Goal: Information Seeking & Learning: Learn about a topic

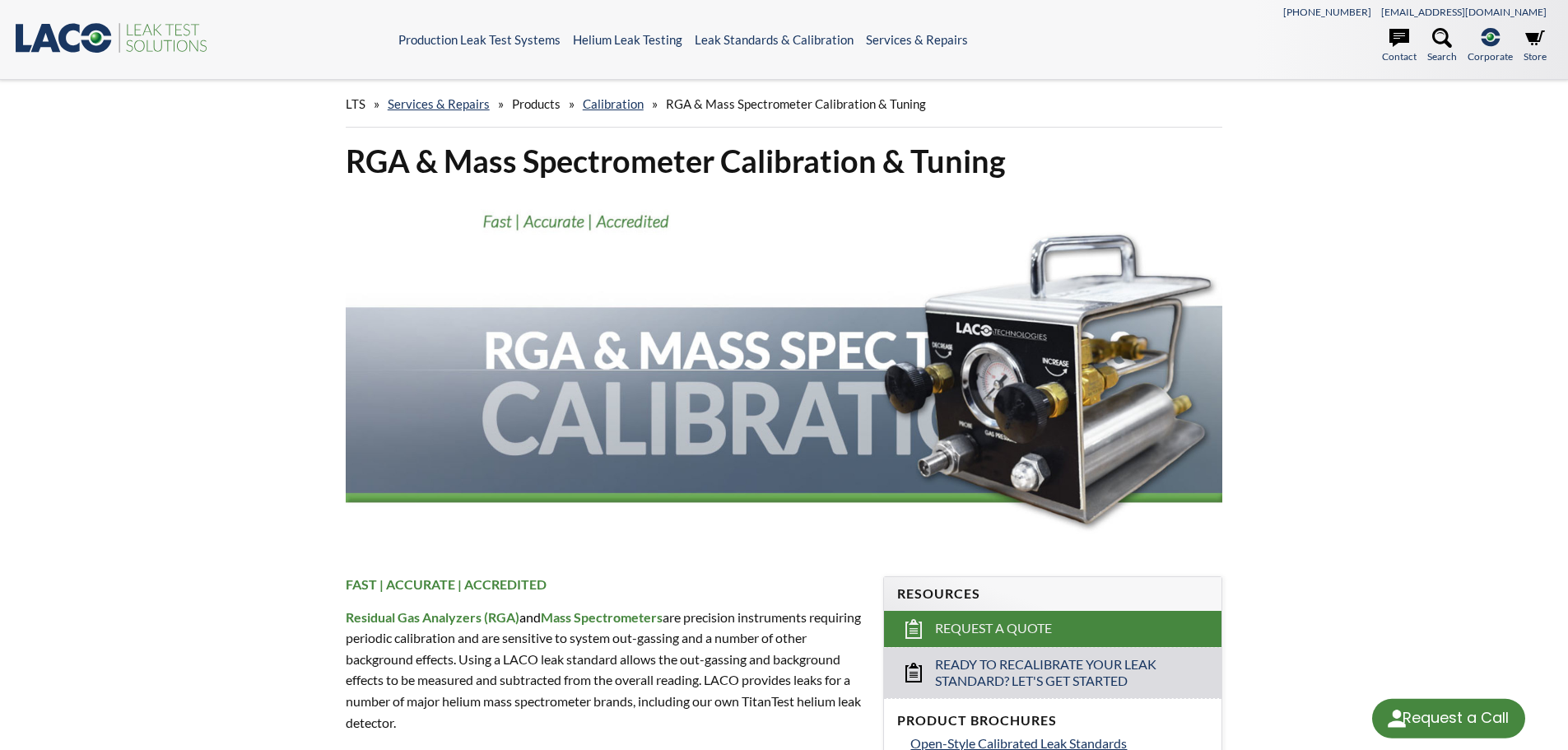
select select "Language Translate Widget"
click at [596, 102] on link "Calibration" at bounding box center [613, 104] width 61 height 15
click at [594, 105] on link "Calibration" at bounding box center [613, 104] width 61 height 15
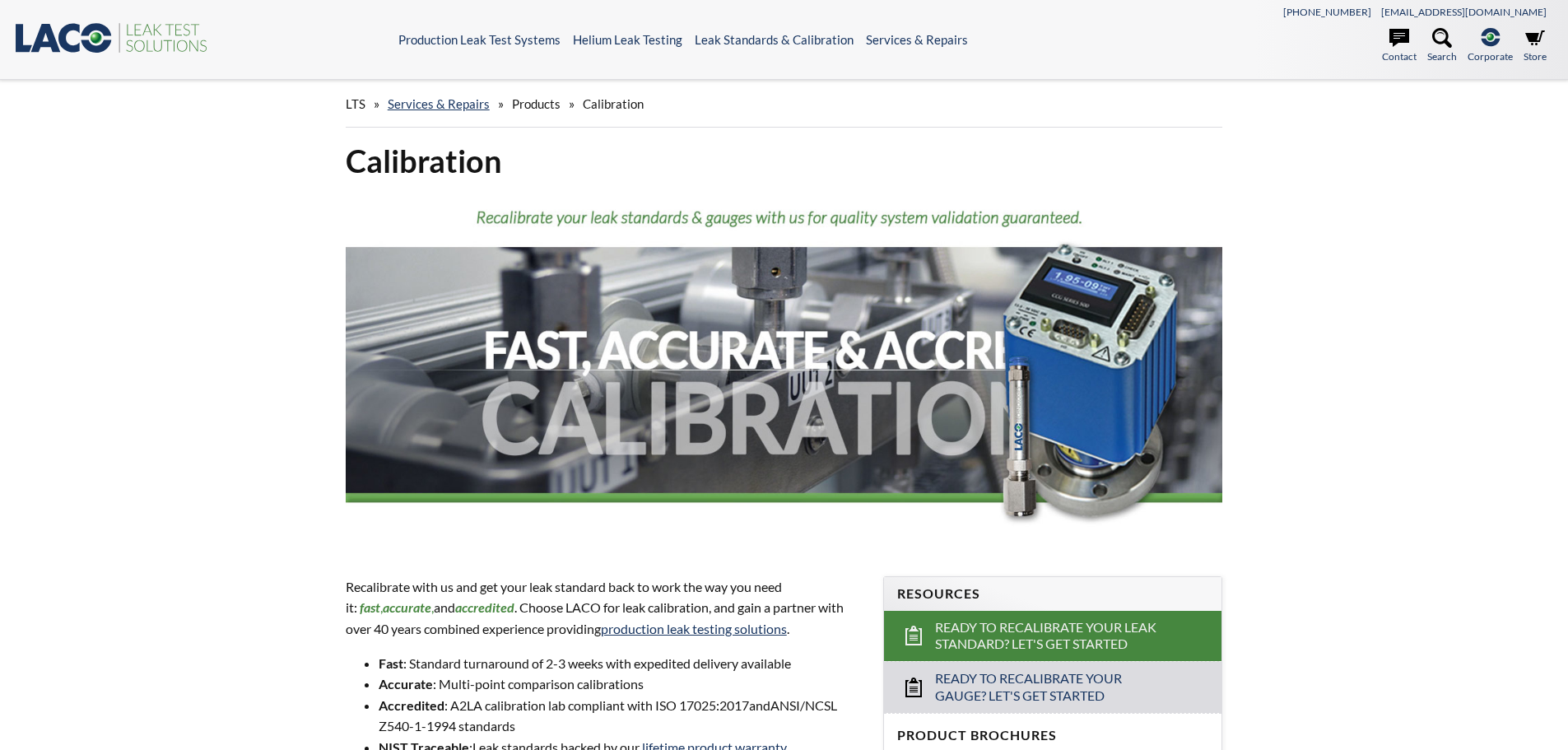
select select "Language Translate Widget"
click at [534, 107] on span "Products" at bounding box center [535, 104] width 48 height 15
click at [534, 105] on span "Products" at bounding box center [535, 104] width 48 height 15
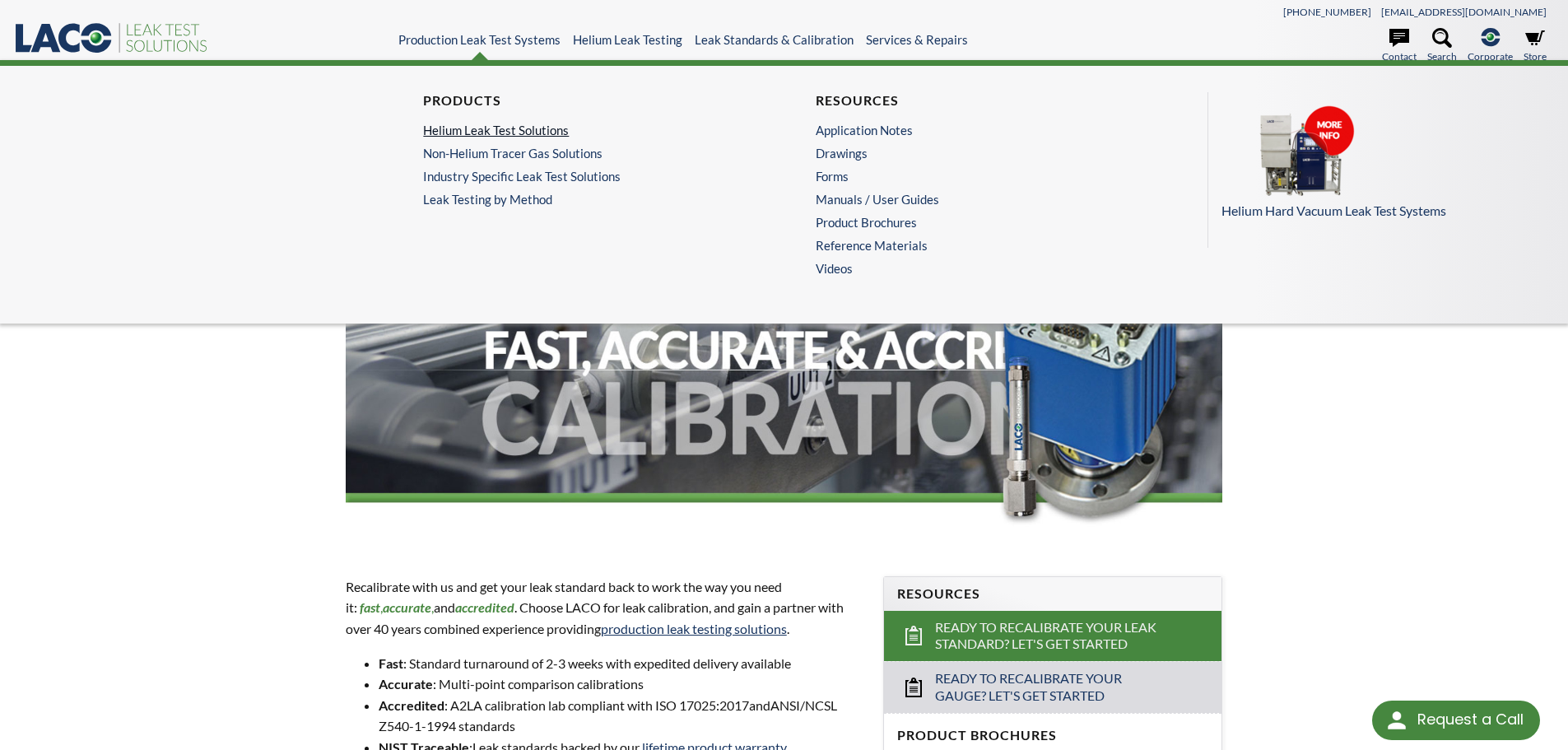
click at [514, 133] on link "Helium Leak Test Solutions" at bounding box center [583, 131] width 321 height 15
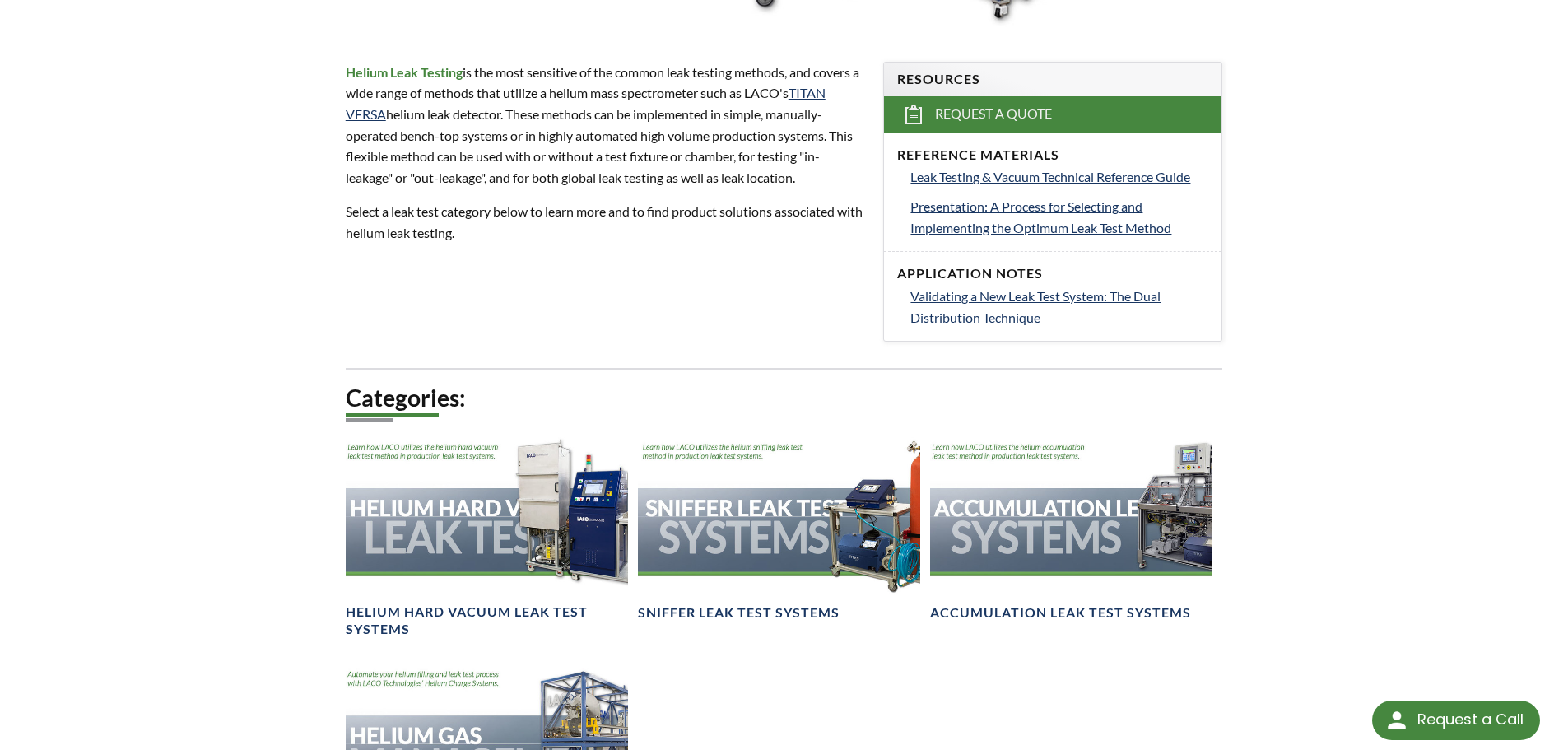
scroll to position [658, 0]
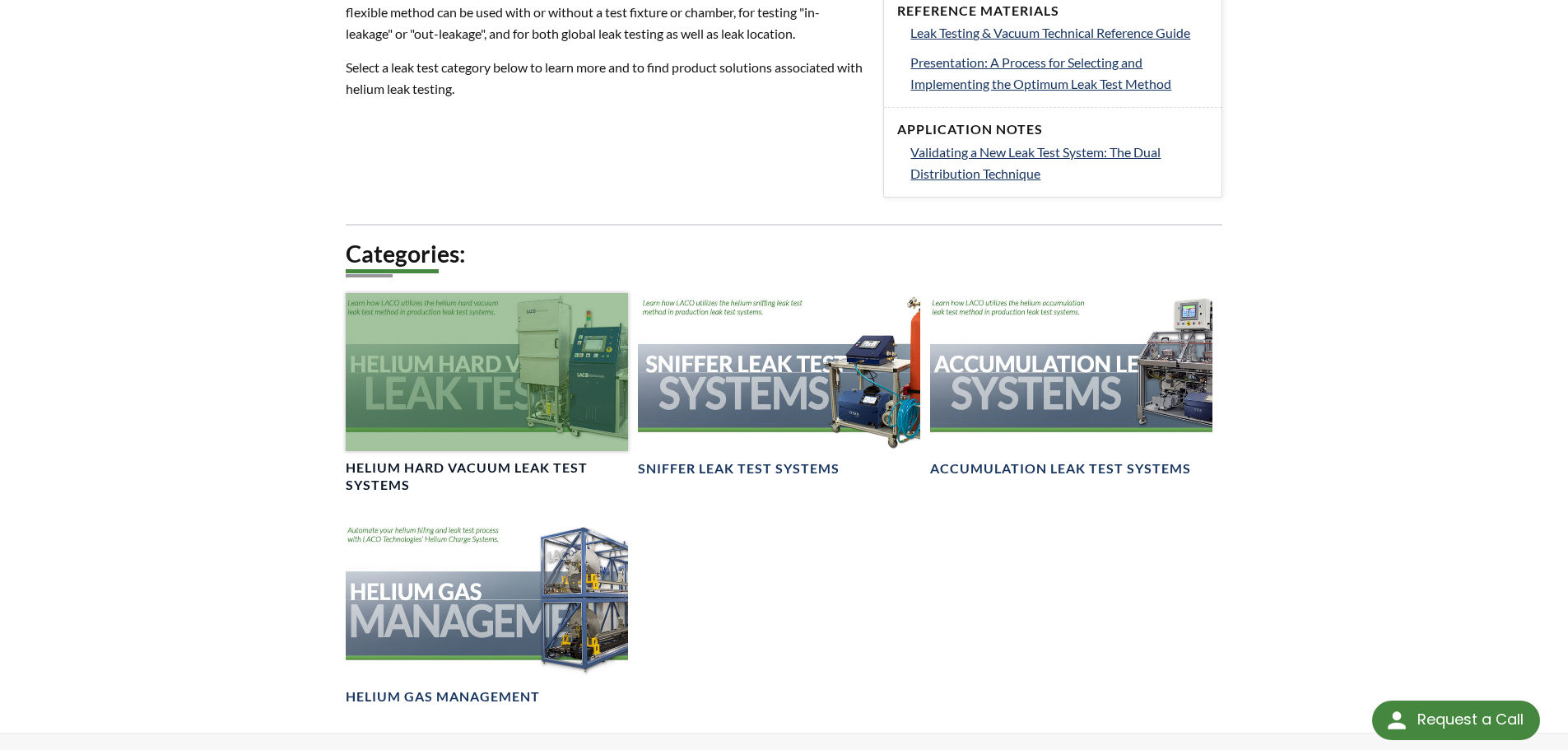
click at [531, 364] on div at bounding box center [487, 373] width 283 height 159
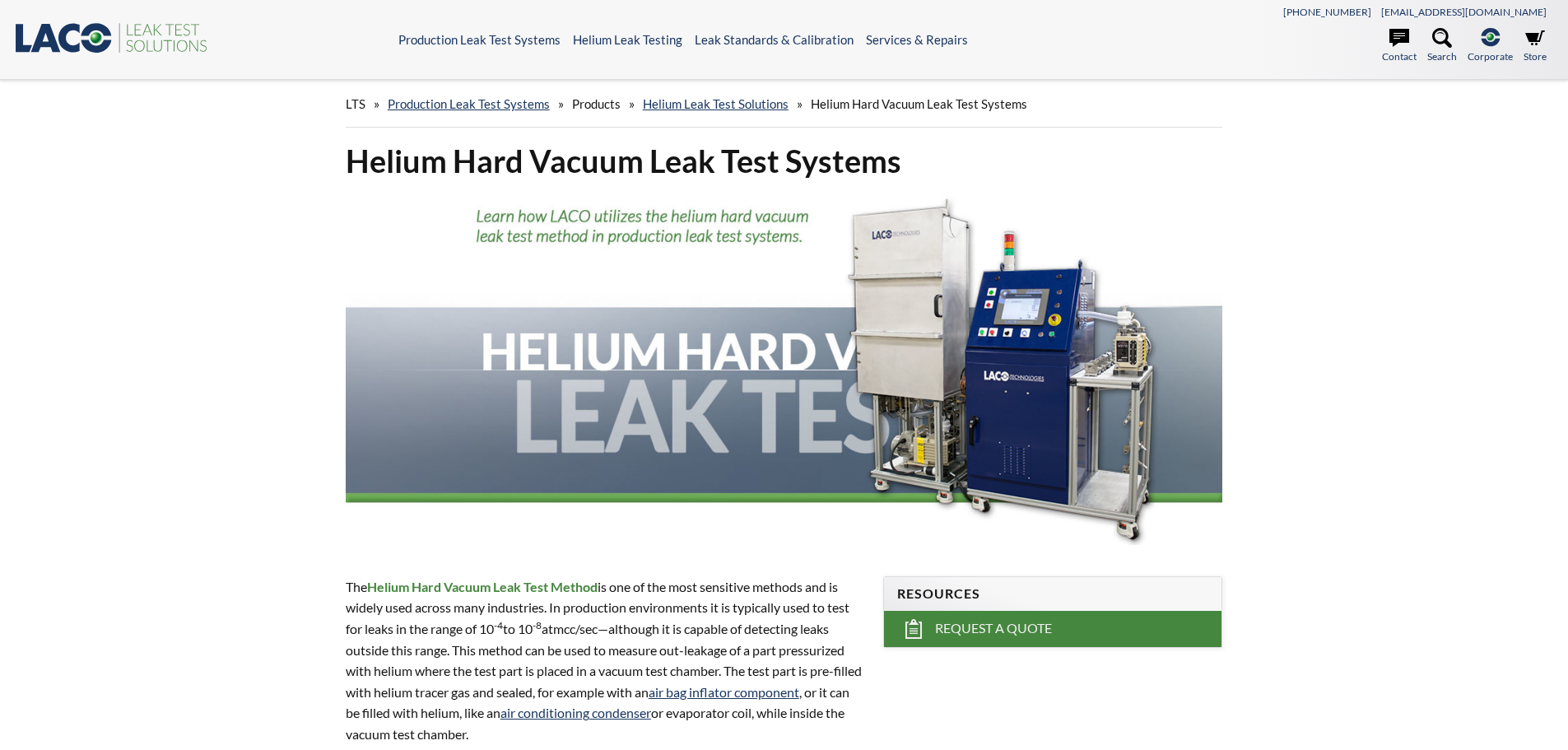
select select "Language Translate Widget"
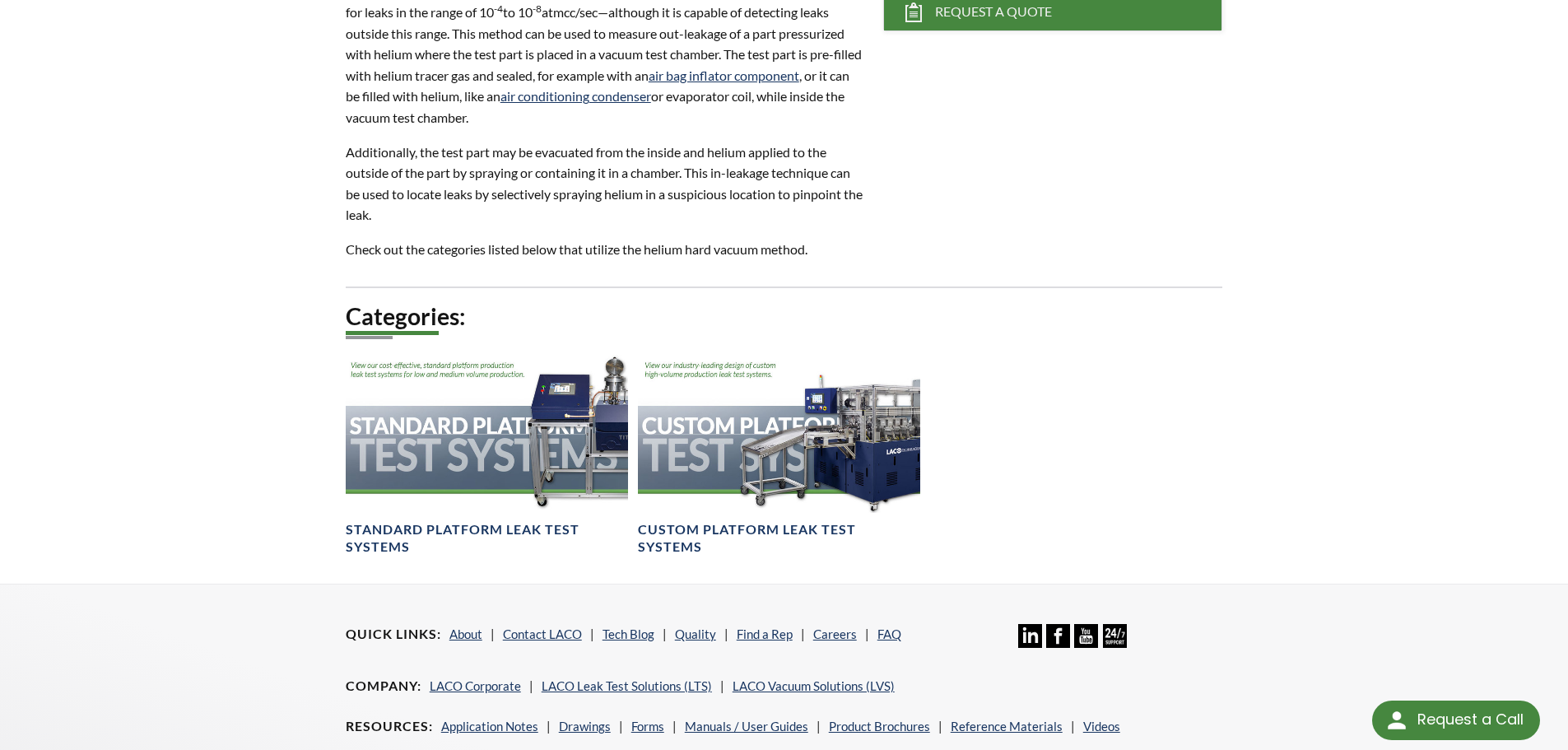
scroll to position [741, 0]
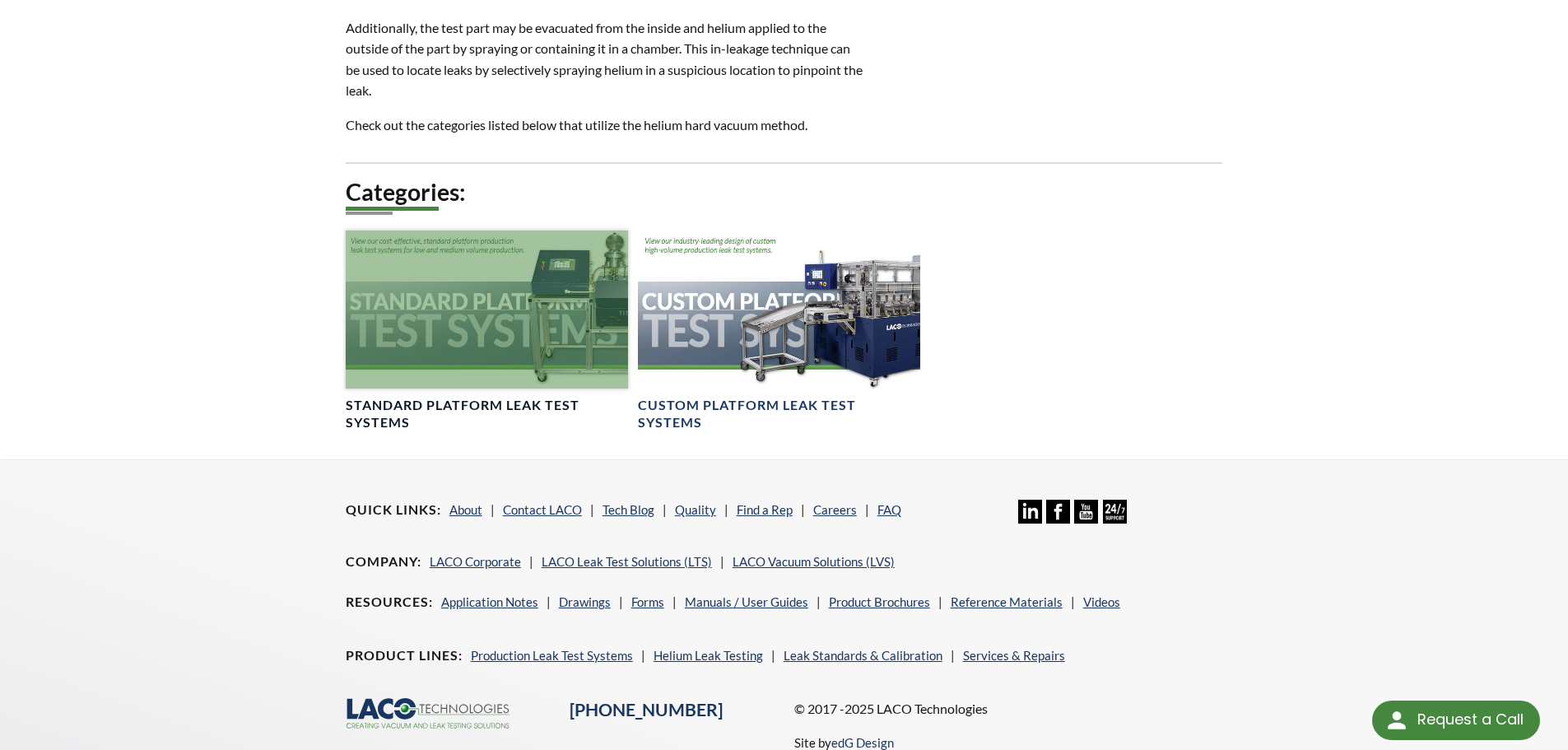
click at [519, 404] on h4 "Standard Platform Leak Test Systems" at bounding box center [487, 414] width 283 height 35
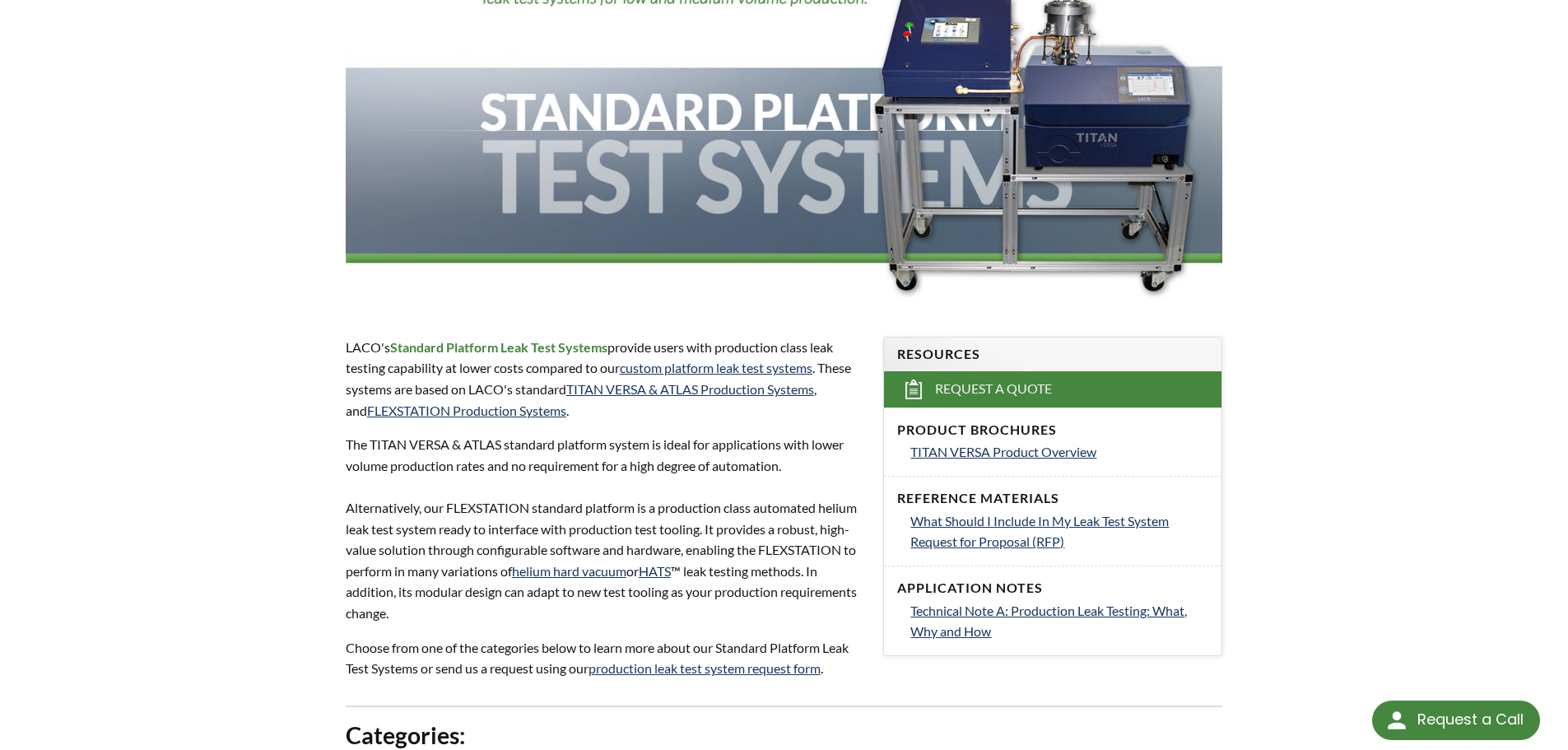
scroll to position [329, 0]
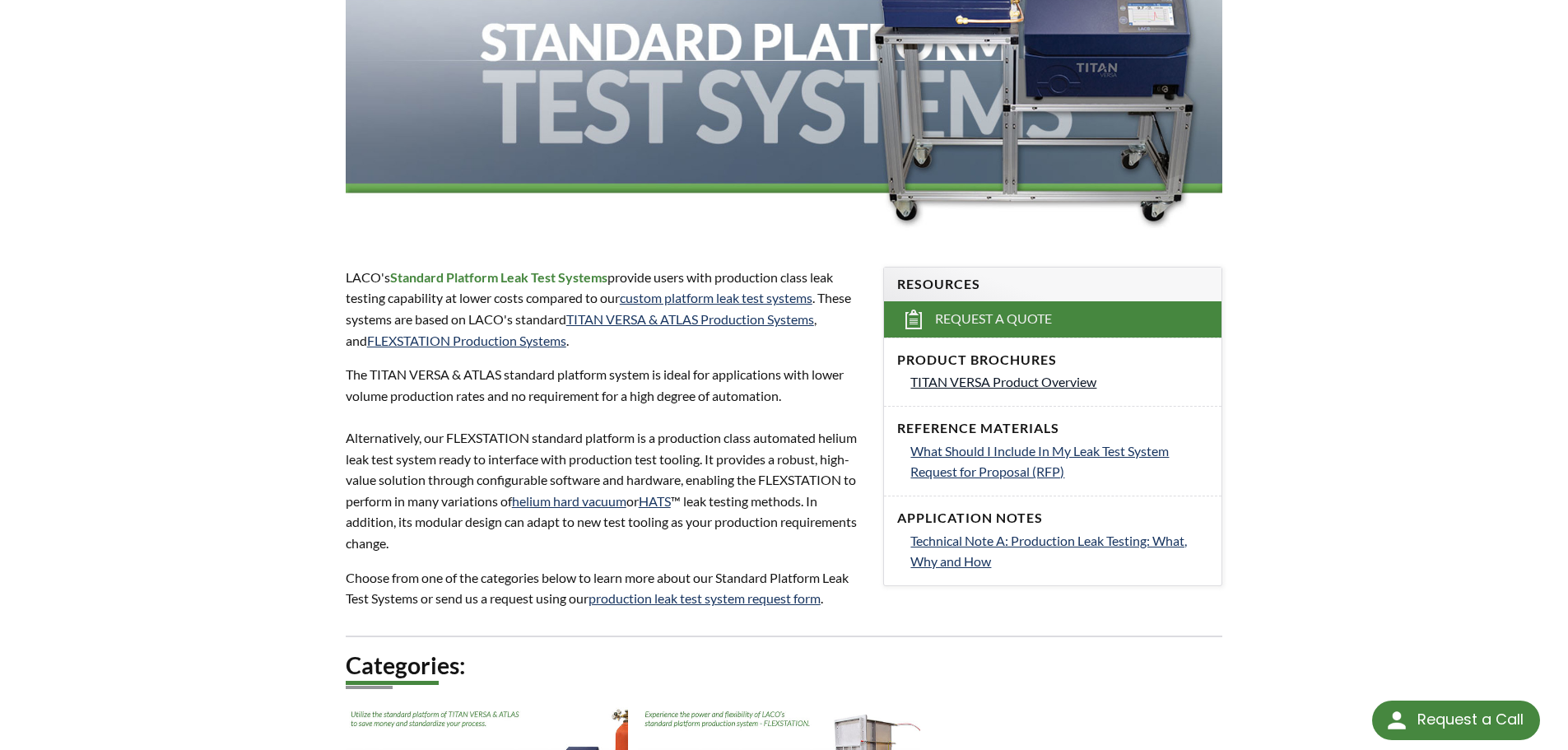
click at [1006, 384] on span "TITAN VERSA Product Overview" at bounding box center [1003, 381] width 186 height 16
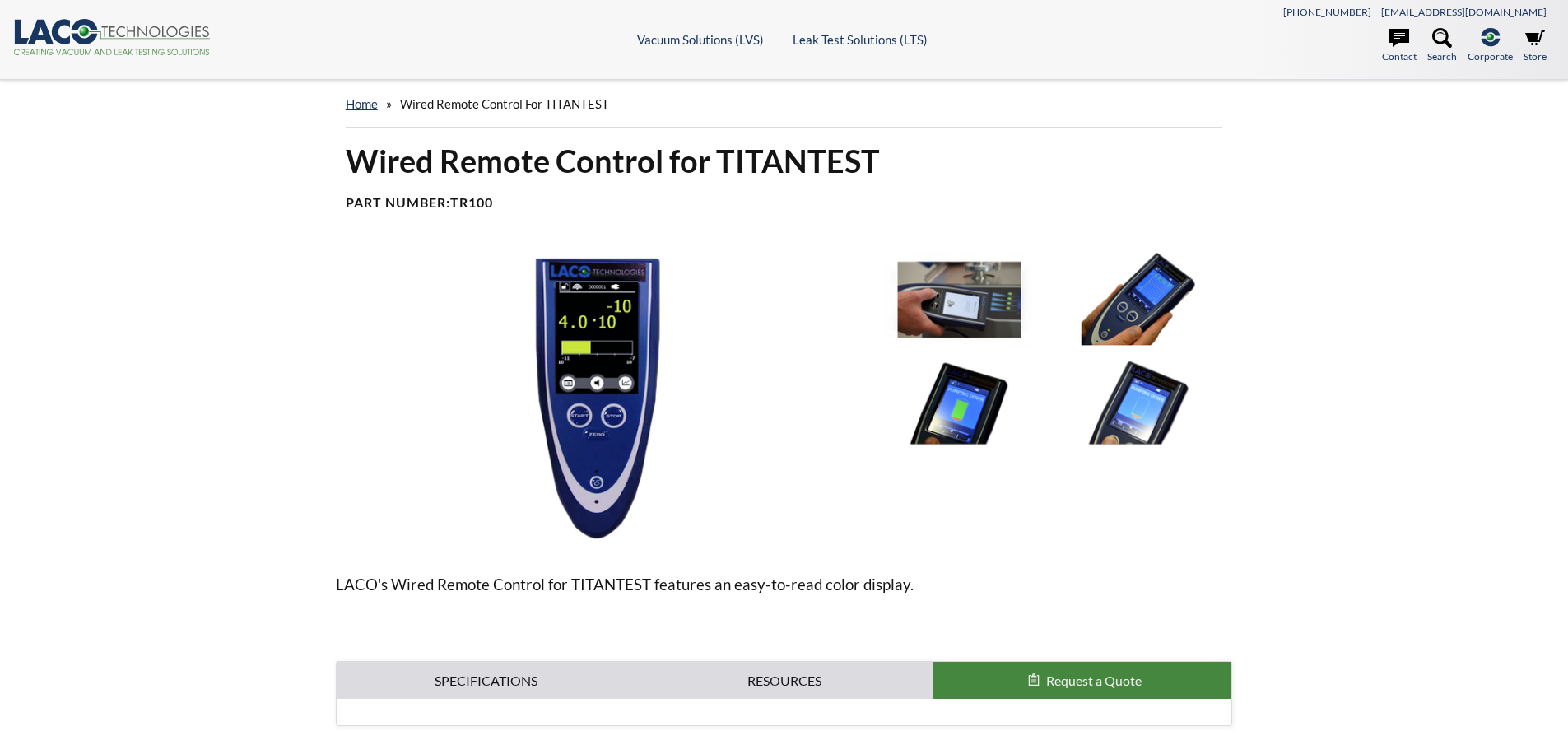
select select "Language Translate Widget"
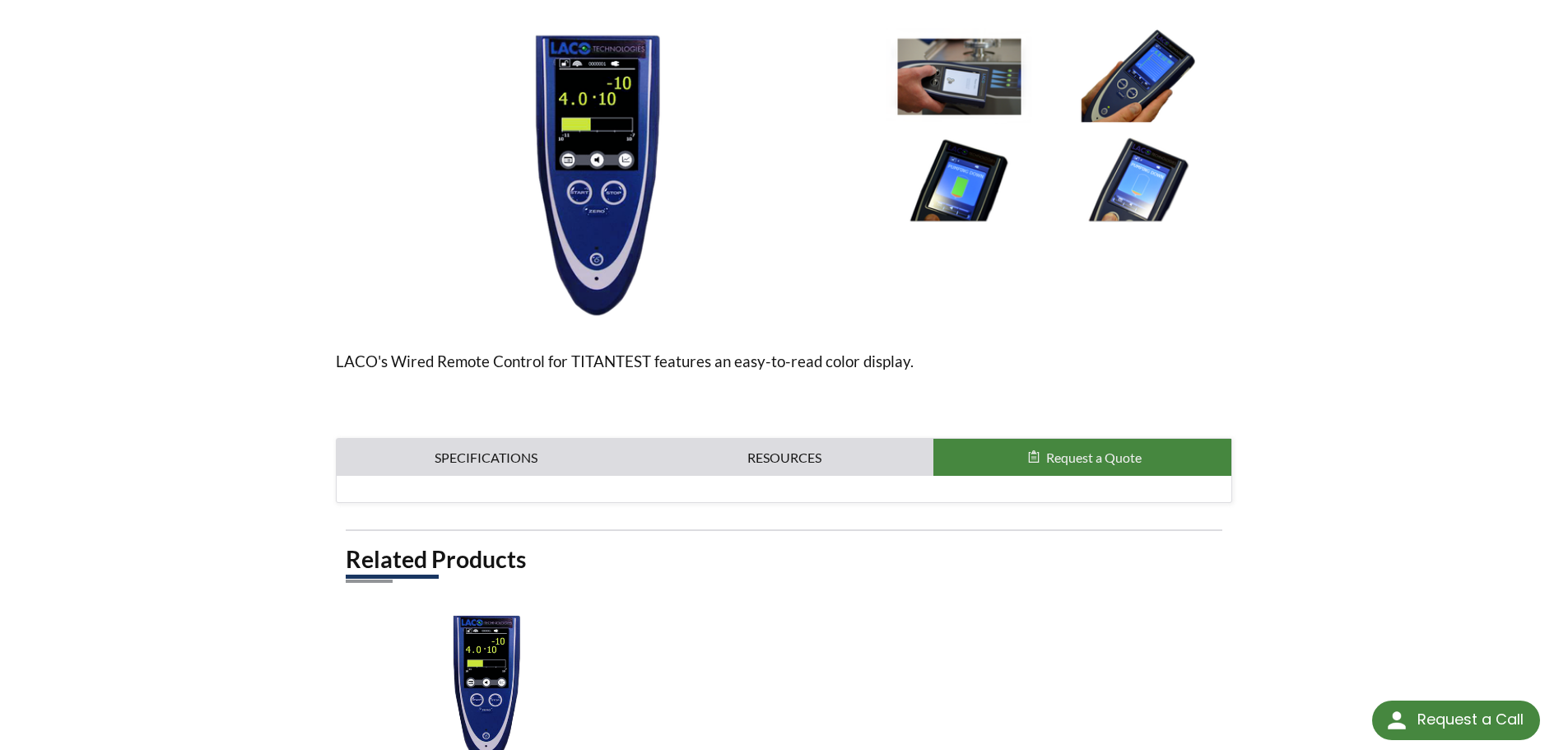
scroll to position [411, 0]
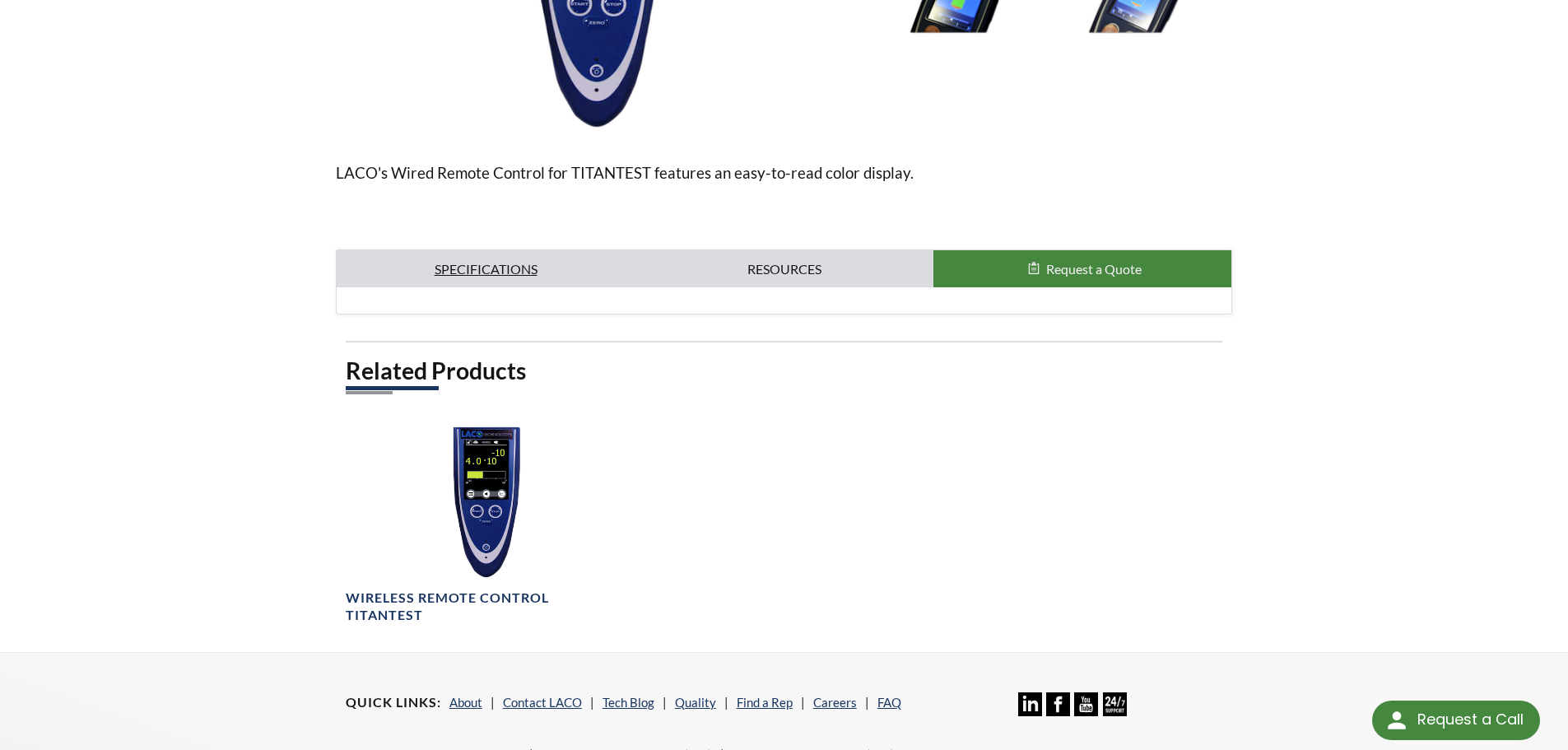
click at [531, 257] on link "Specifications" at bounding box center [486, 270] width 299 height 38
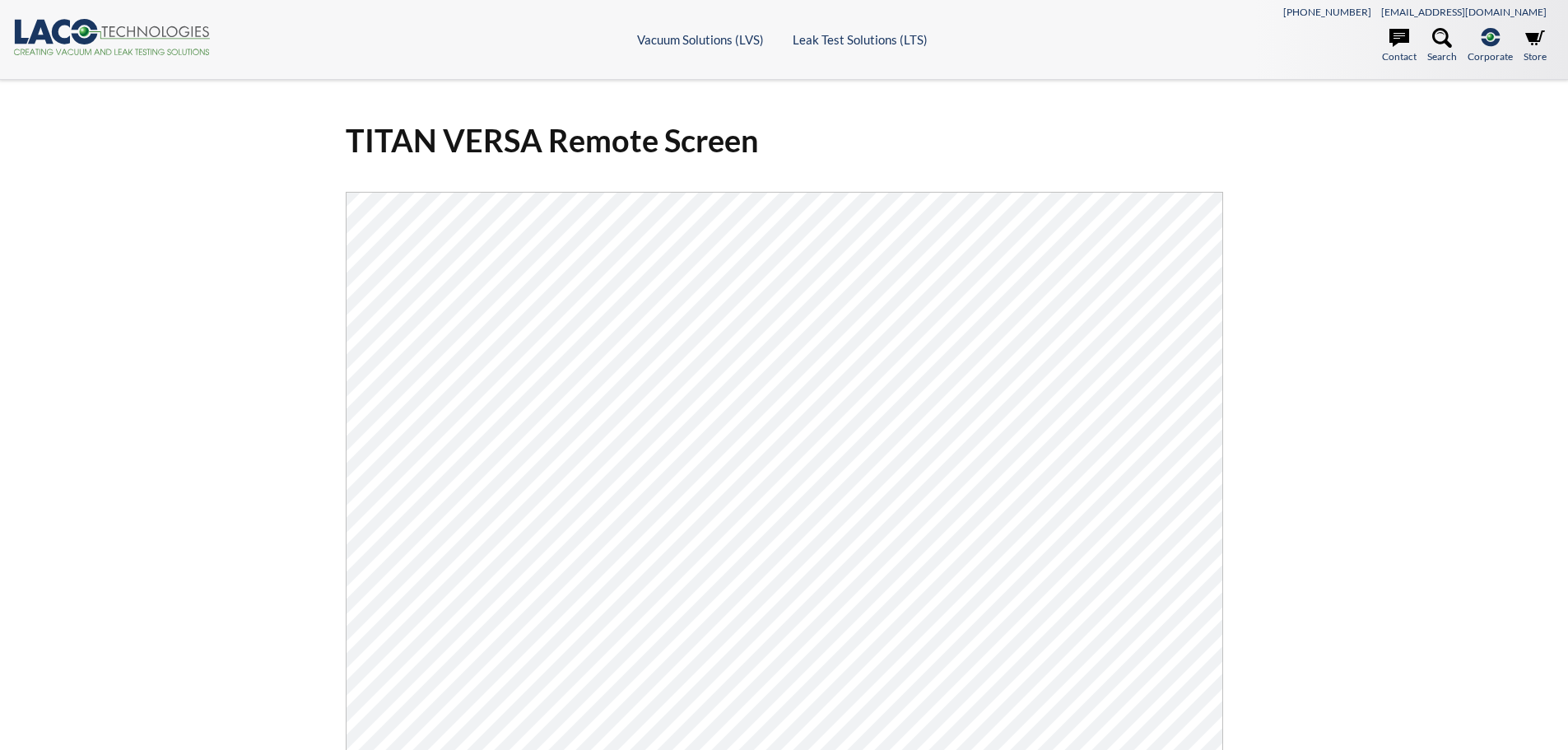
select select "Language Translate Widget"
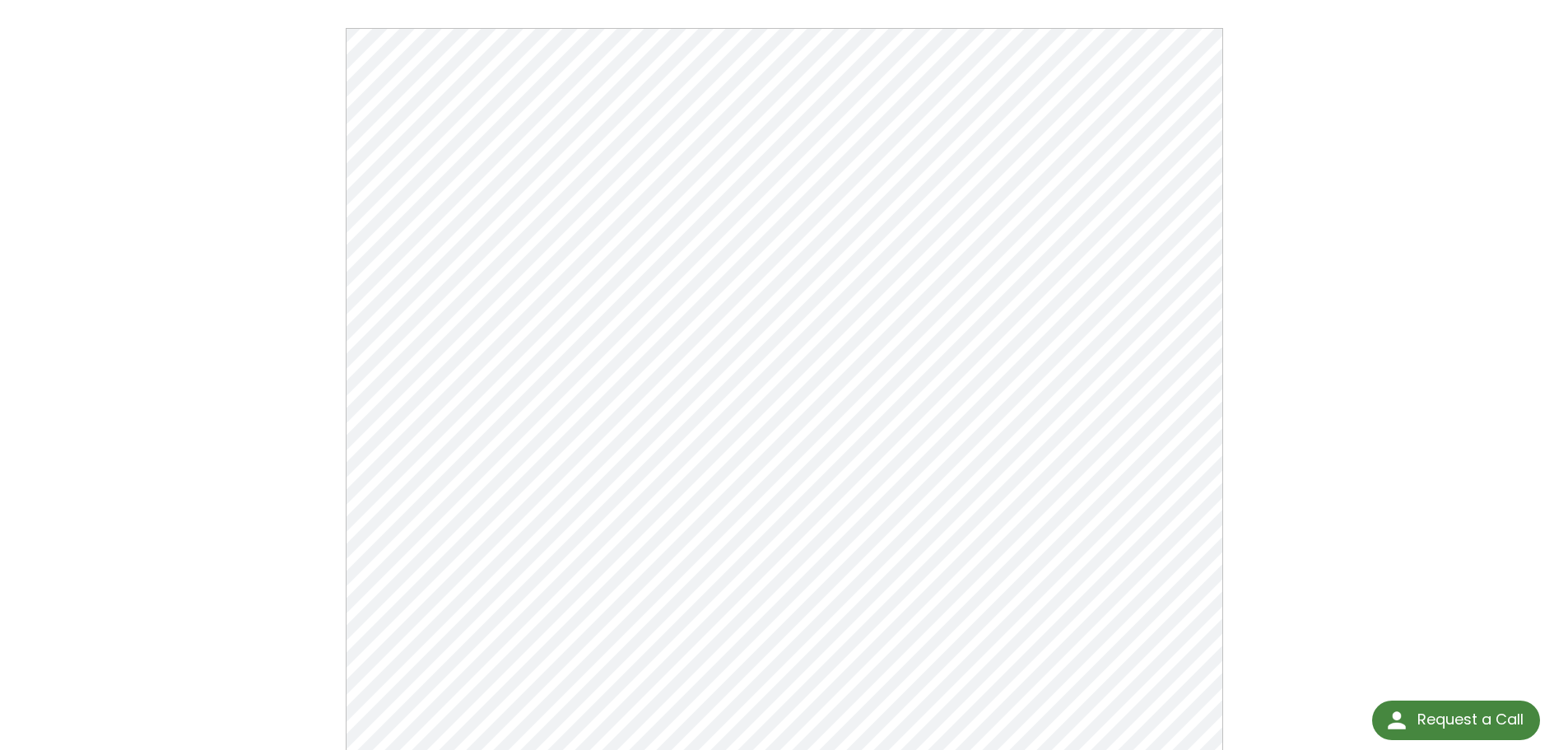
scroll to position [165, 0]
